Goal: Information Seeking & Learning: Learn about a topic

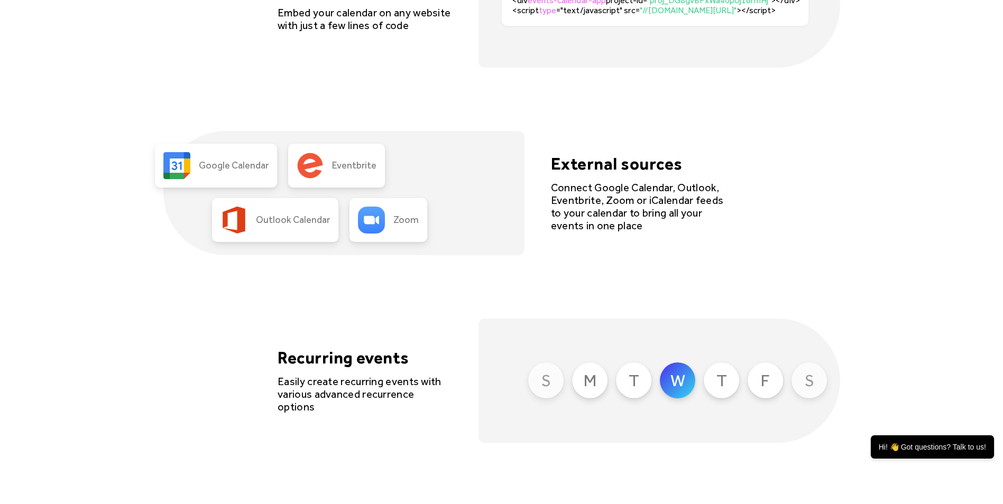
scroll to position [2220, 0]
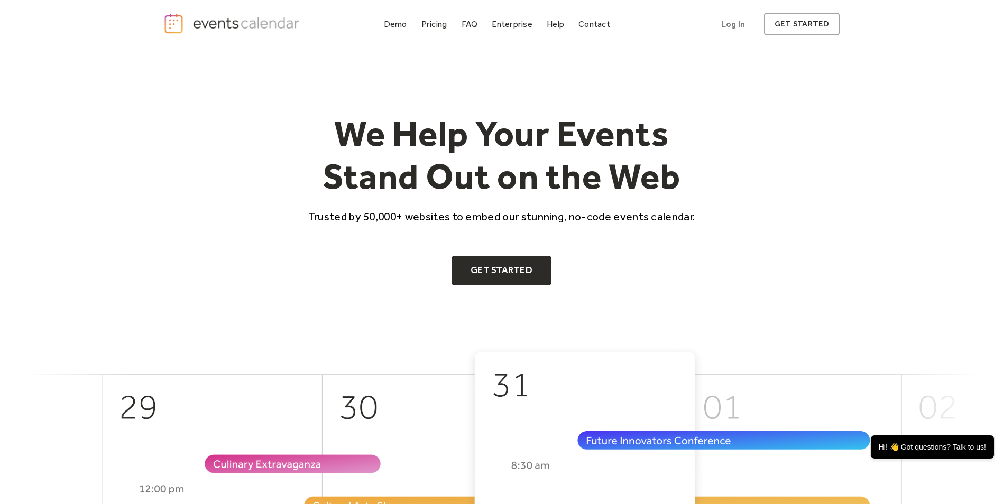
click at [469, 24] on div "FAQ" at bounding box center [469, 24] width 16 height 6
